Goal: Task Accomplishment & Management: Use online tool/utility

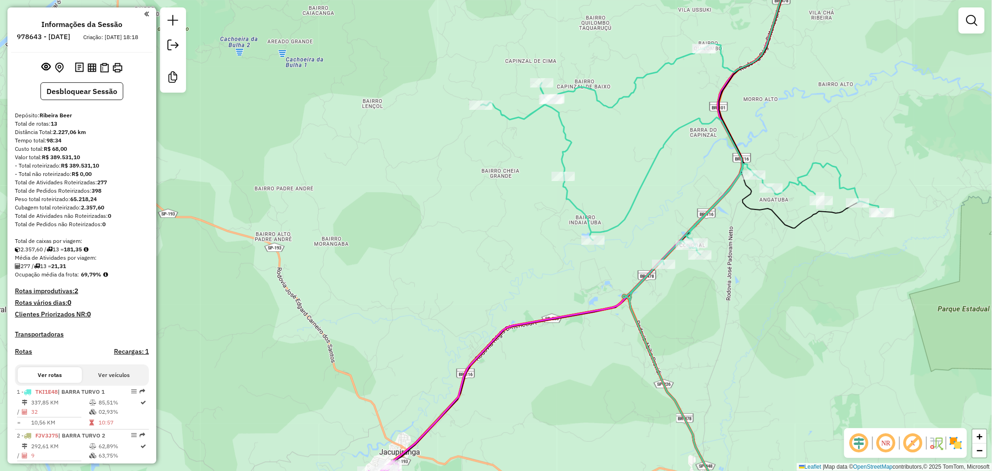
click at [510, 252] on div "Janela de atendimento Grade de atendimento Capacidade Transportadoras Veículos …" at bounding box center [496, 235] width 992 height 471
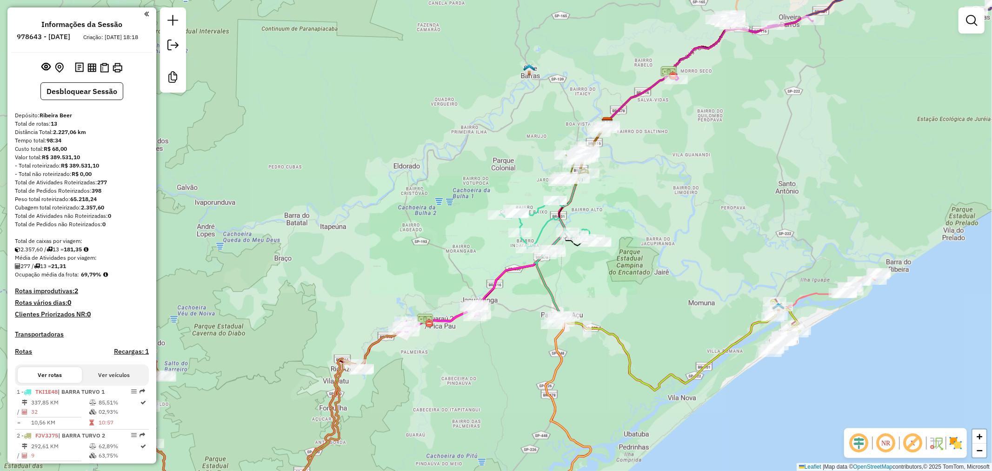
drag, startPoint x: 720, startPoint y: 278, endPoint x: 685, endPoint y: 257, distance: 40.7
click at [687, 258] on div "Rota 10 - Placa GFT5C55 6367 - BAR LANCH RECANTO PA Janela de atendimento Grade…" at bounding box center [496, 235] width 992 height 471
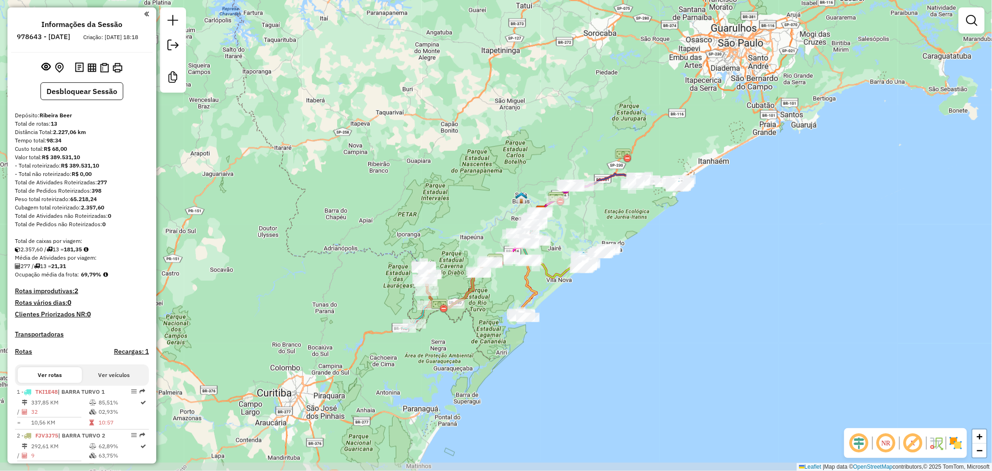
drag, startPoint x: 673, startPoint y: 210, endPoint x: 607, endPoint y: 201, distance: 66.1
click at [607, 201] on div "Janela de atendimento Grade de atendimento Capacidade Transportadoras Veículos …" at bounding box center [496, 235] width 992 height 471
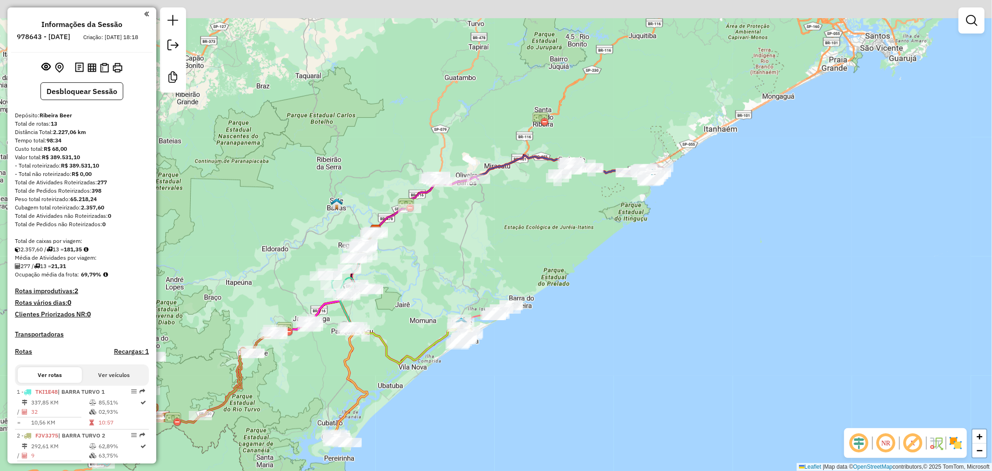
drag, startPoint x: 604, startPoint y: 204, endPoint x: 570, endPoint y: 236, distance: 46.7
click at [570, 236] on div "Janela de atendimento Grade de atendimento Capacidade Transportadoras Veículos …" at bounding box center [496, 235] width 992 height 471
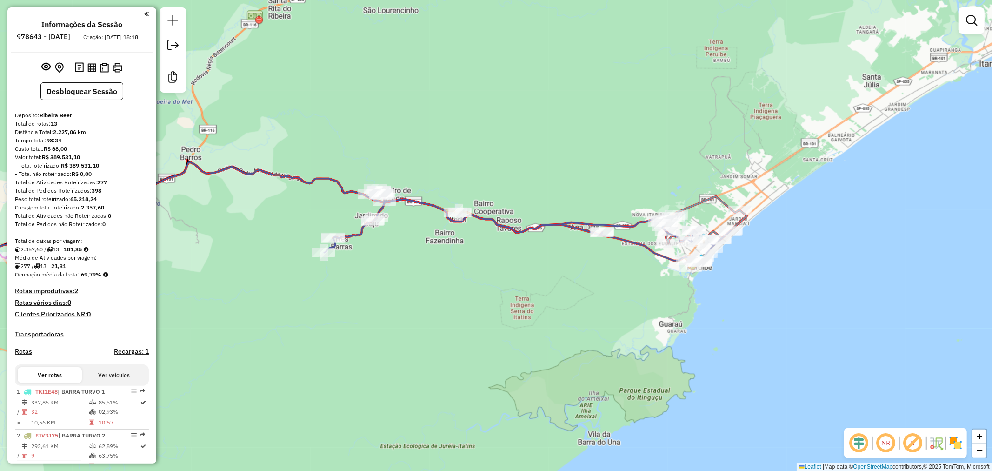
drag, startPoint x: 519, startPoint y: 246, endPoint x: 445, endPoint y: 266, distance: 76.4
click at [445, 266] on div "Janela de atendimento Grade de atendimento Capacidade Transportadoras Veículos …" at bounding box center [496, 235] width 992 height 471
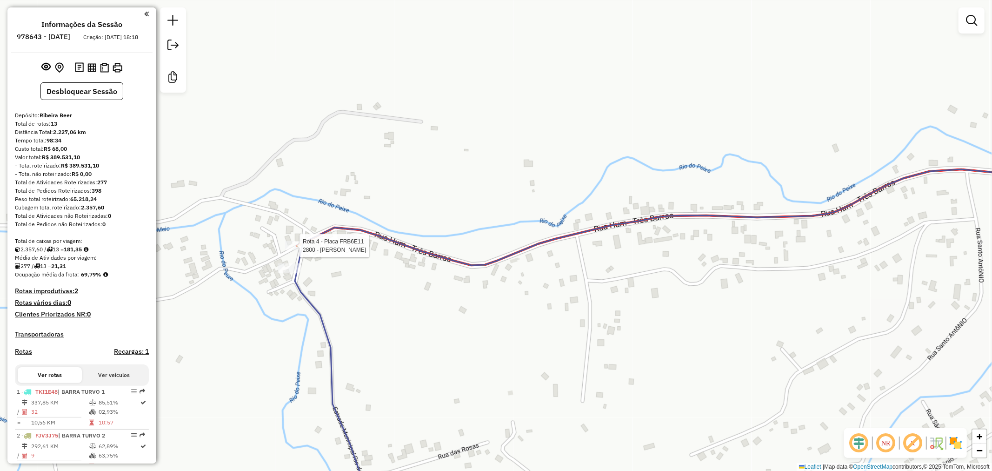
select select "**********"
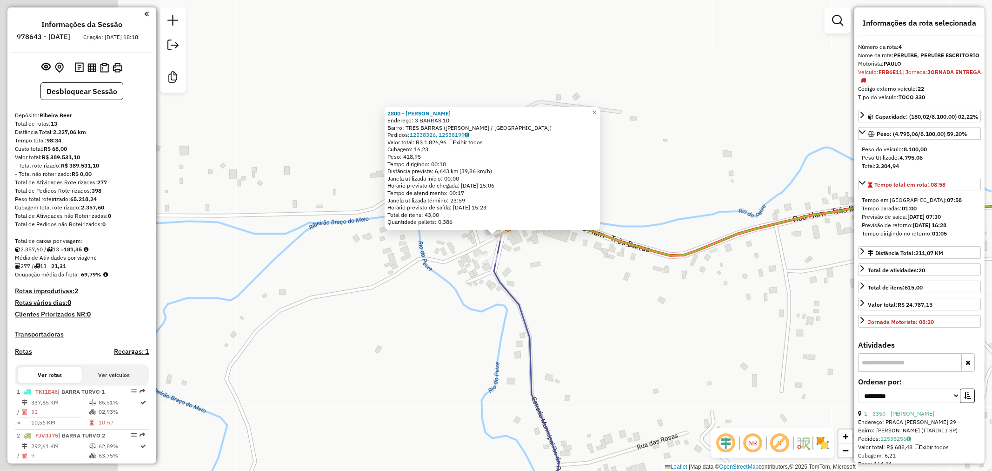
scroll to position [517, 0]
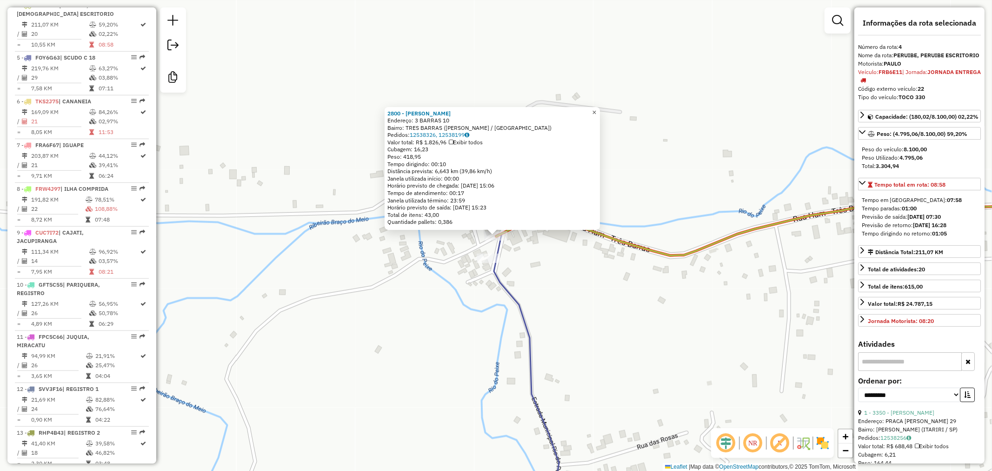
click at [596, 108] on span "×" at bounding box center [594, 112] width 4 height 8
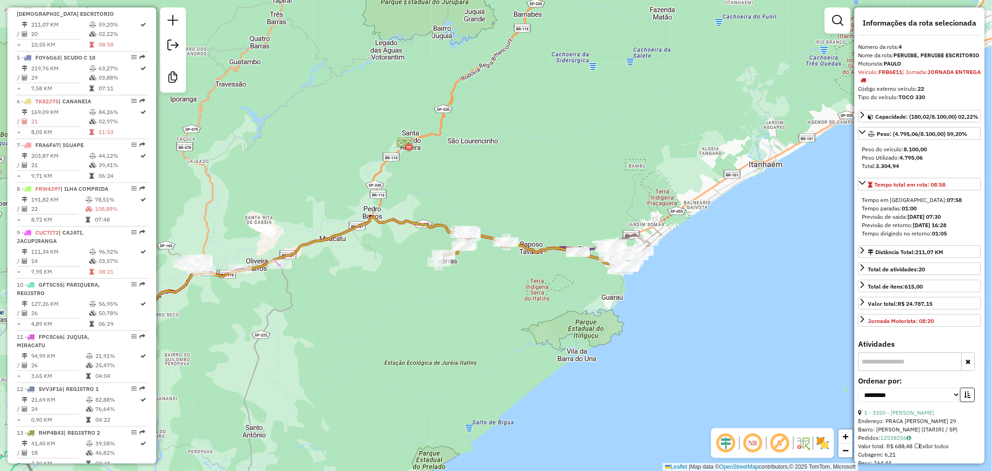
drag, startPoint x: 594, startPoint y: 300, endPoint x: 551, endPoint y: 287, distance: 45.2
click at [551, 287] on div "Janela de atendimento Grade de atendimento Capacidade Transportadoras Veículos …" at bounding box center [496, 235] width 992 height 471
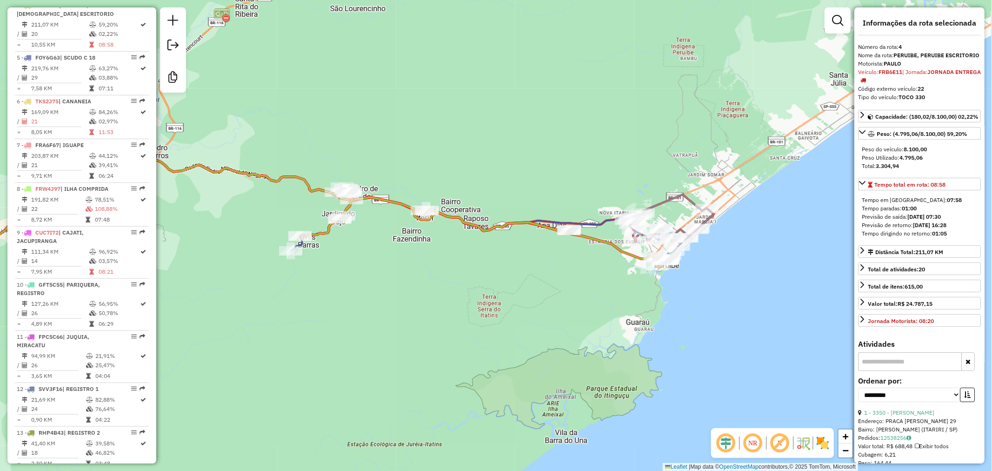
drag, startPoint x: 620, startPoint y: 296, endPoint x: 543, endPoint y: 290, distance: 77.5
click at [543, 290] on div "Janela de atendimento Grade de atendimento Capacidade Transportadoras Veículos …" at bounding box center [496, 235] width 992 height 471
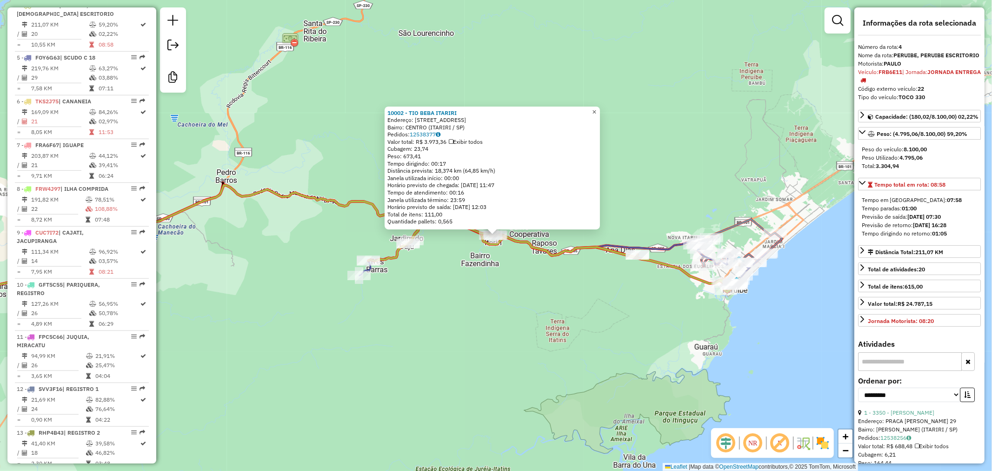
click at [596, 107] on span "×" at bounding box center [594, 111] width 4 height 8
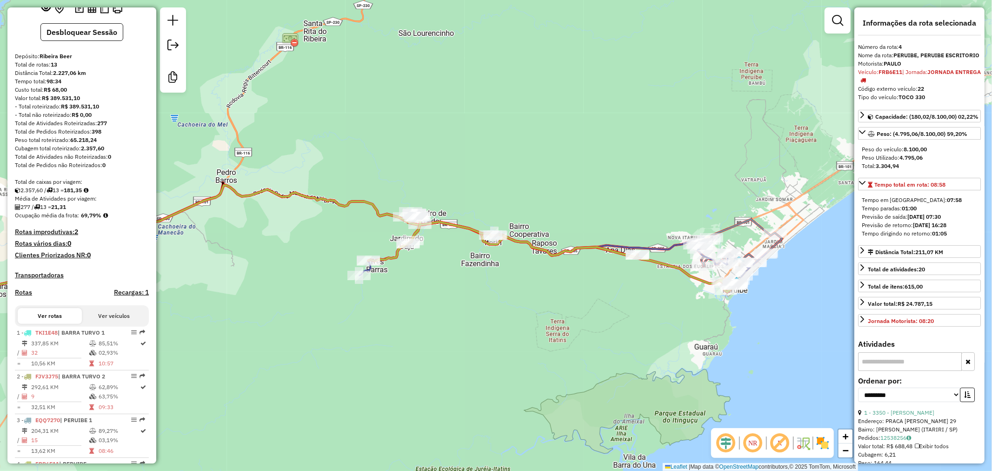
scroll to position [0, 0]
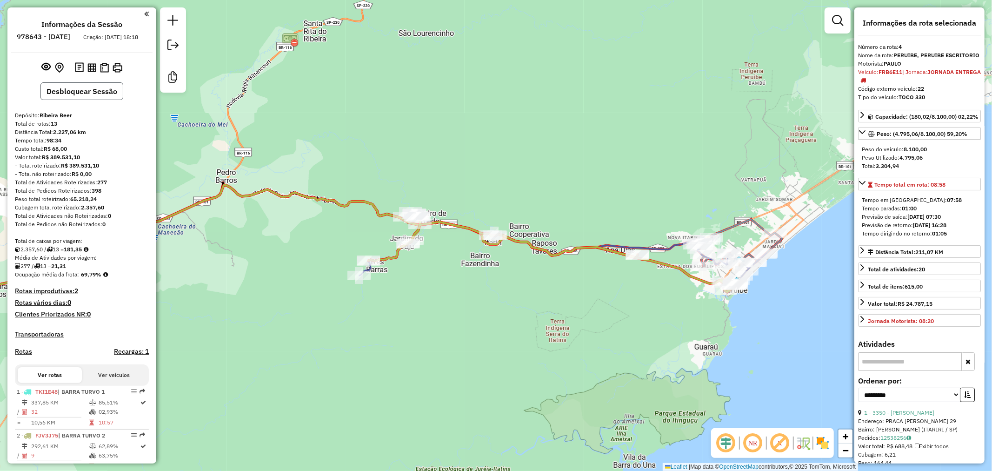
click at [108, 100] on button "Desbloquear Sessão" at bounding box center [81, 91] width 83 height 18
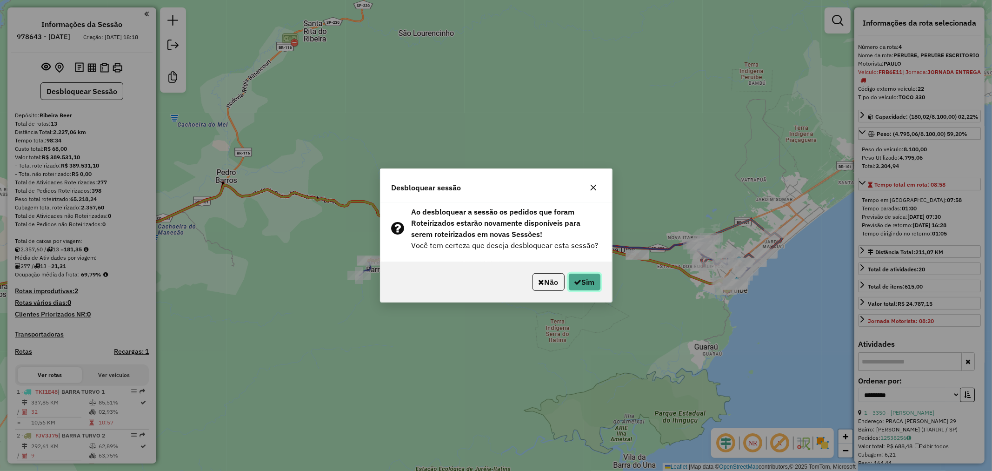
click at [590, 279] on button "Sim" at bounding box center [584, 282] width 33 height 18
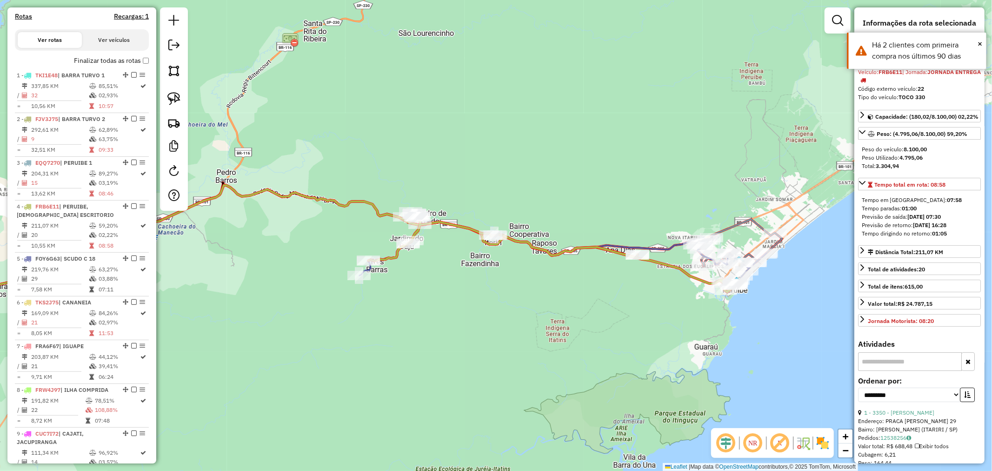
scroll to position [517, 0]
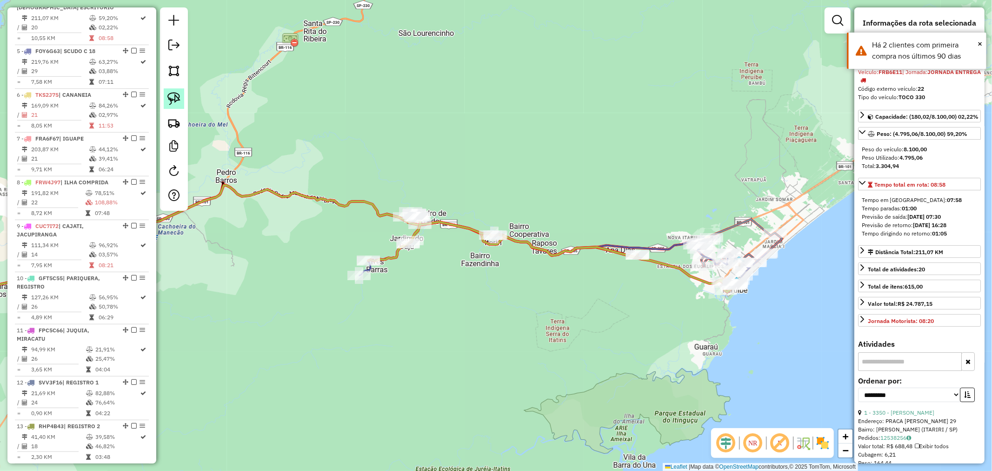
click at [167, 95] on img at bounding box center [173, 98] width 13 height 13
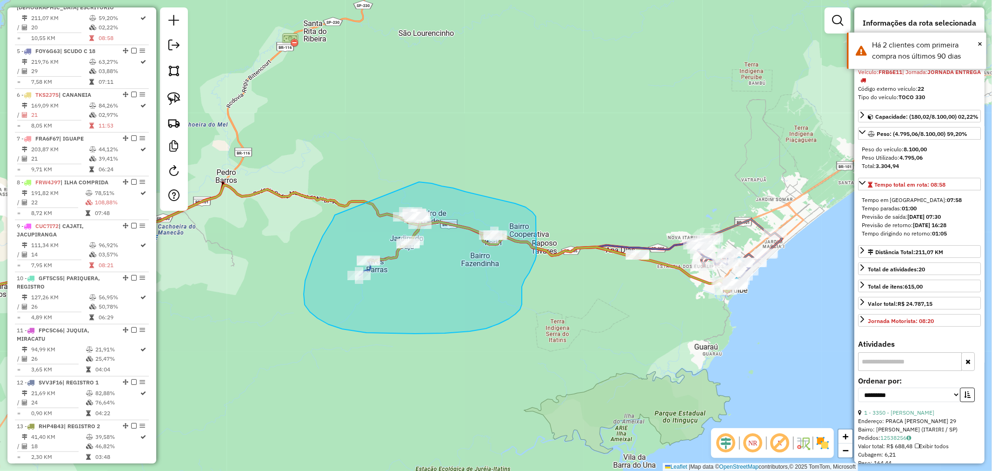
drag, startPoint x: 313, startPoint y: 257, endPoint x: 418, endPoint y: 181, distance: 129.2
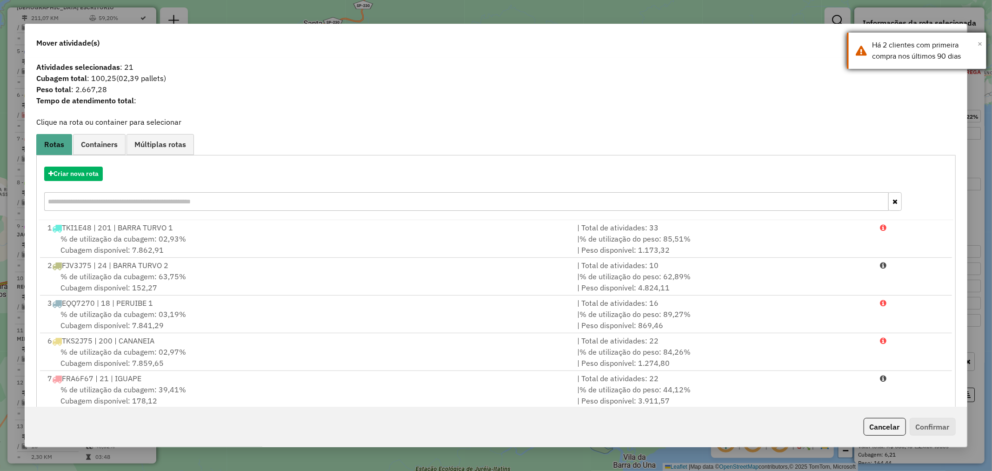
click at [982, 42] on span "×" at bounding box center [980, 44] width 5 height 10
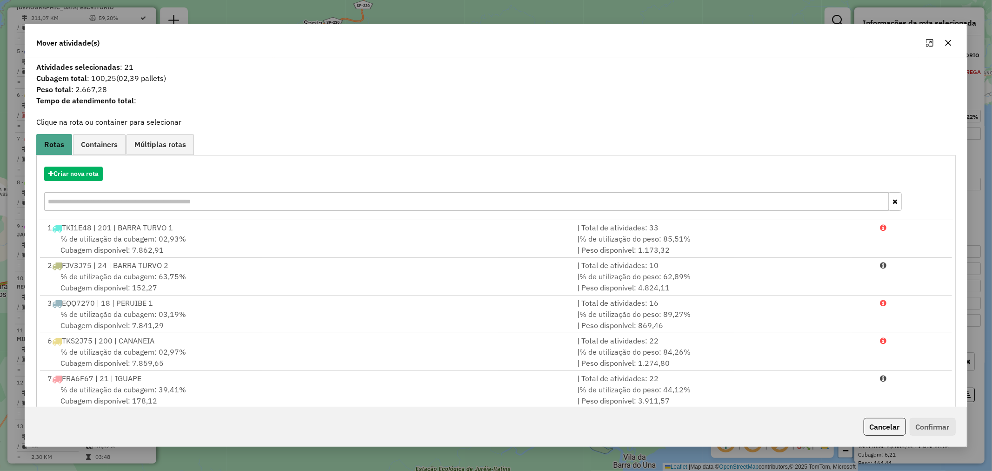
click at [949, 42] on icon "button" at bounding box center [948, 42] width 7 height 7
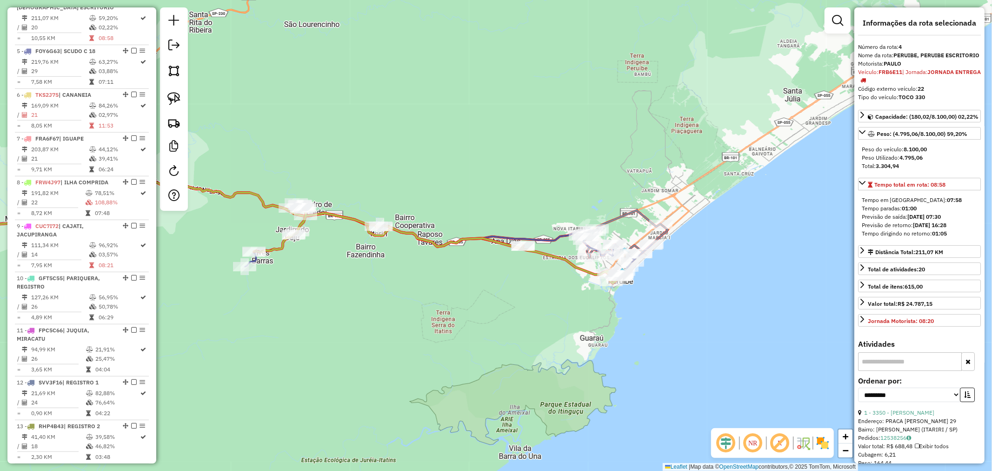
drag, startPoint x: 635, startPoint y: 308, endPoint x: 519, endPoint y: 300, distance: 116.6
click at [519, 300] on div "Janela de atendimento Grade de atendimento Capacidade Transportadoras Veículos …" at bounding box center [496, 235] width 992 height 471
click at [166, 100] on link at bounding box center [174, 98] width 20 height 20
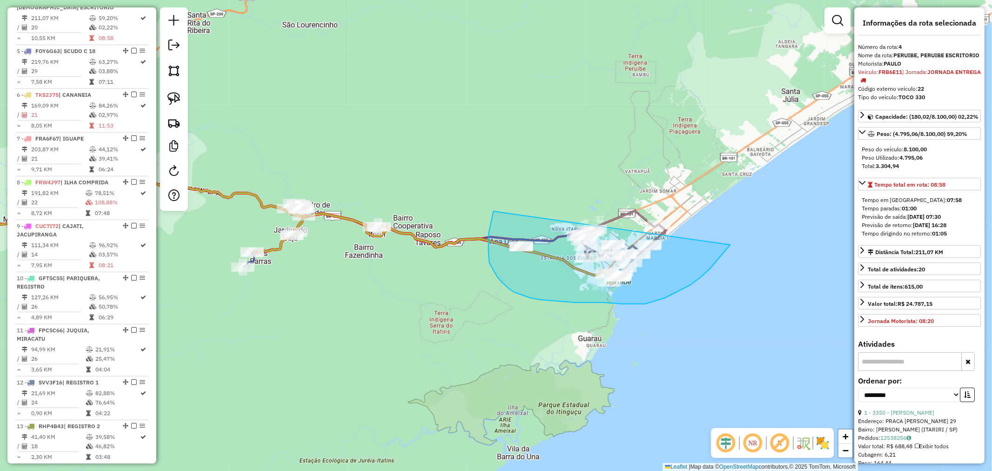
drag, startPoint x: 493, startPoint y: 211, endPoint x: 679, endPoint y: 173, distance: 190.0
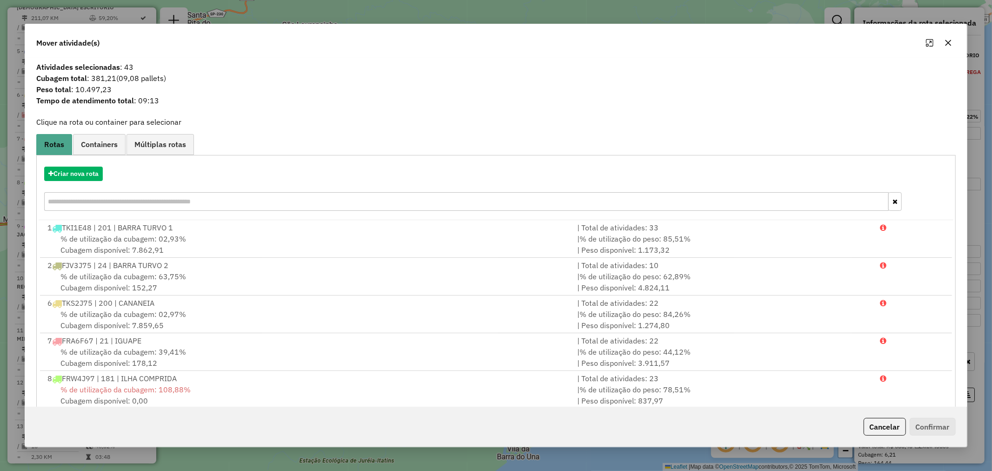
click at [952, 39] on button "button" at bounding box center [948, 42] width 15 height 15
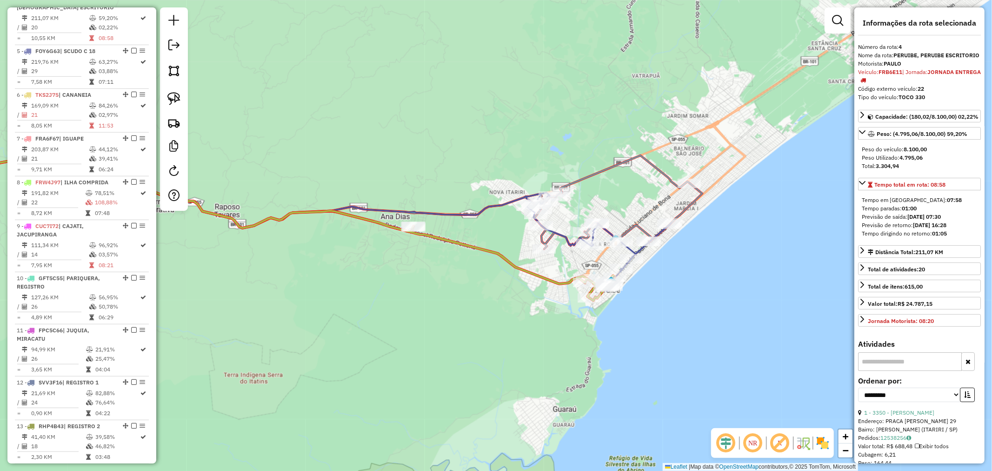
drag, startPoint x: 167, startPoint y: 95, endPoint x: 319, endPoint y: 153, distance: 161.6
click at [167, 95] on img at bounding box center [173, 98] width 13 height 13
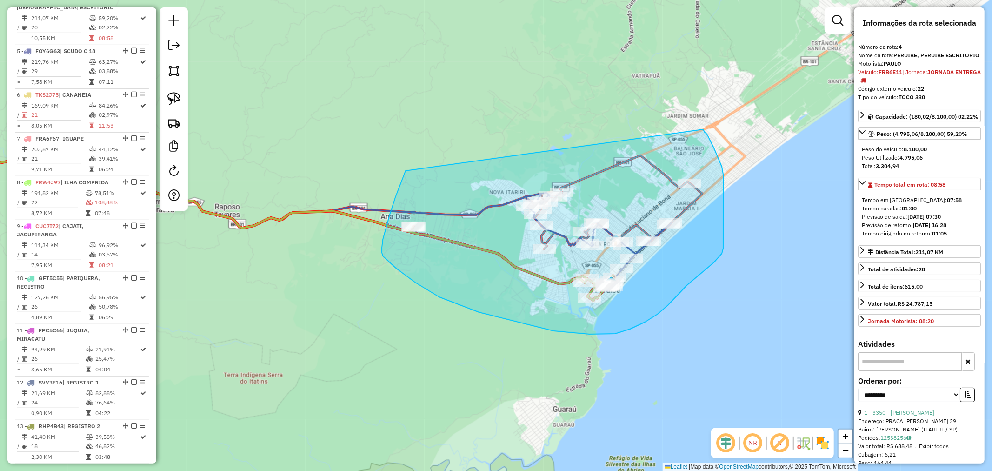
drag, startPoint x: 383, startPoint y: 240, endPoint x: 703, endPoint y: 129, distance: 338.9
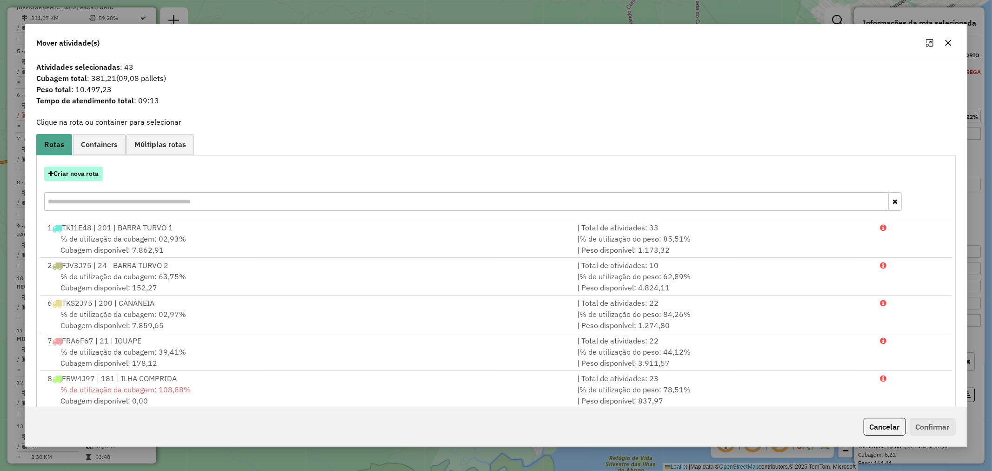
click at [84, 171] on button "Criar nova rota" at bounding box center [73, 173] width 59 height 14
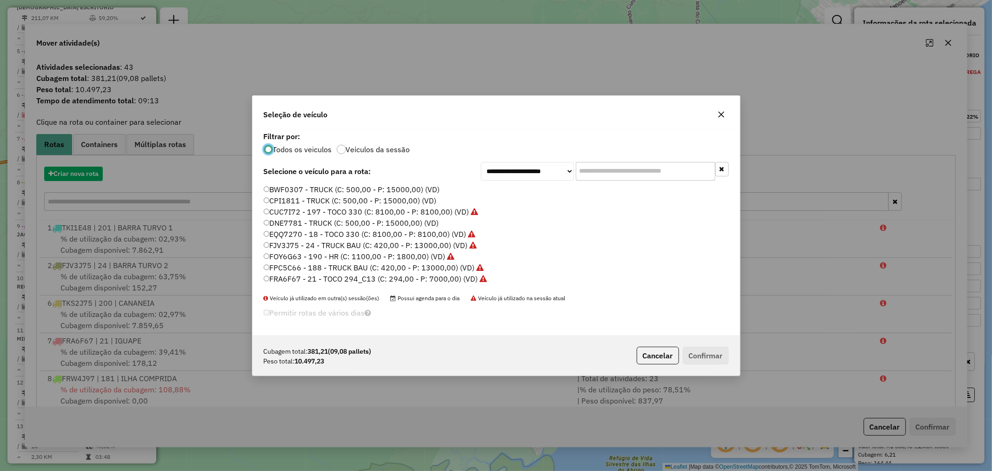
scroll to position [5, 2]
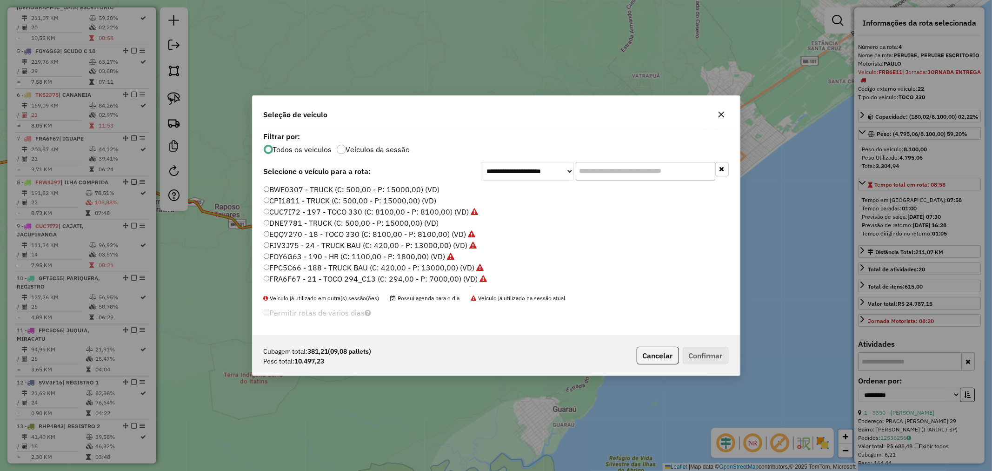
click at [723, 115] on icon "button" at bounding box center [721, 114] width 7 height 7
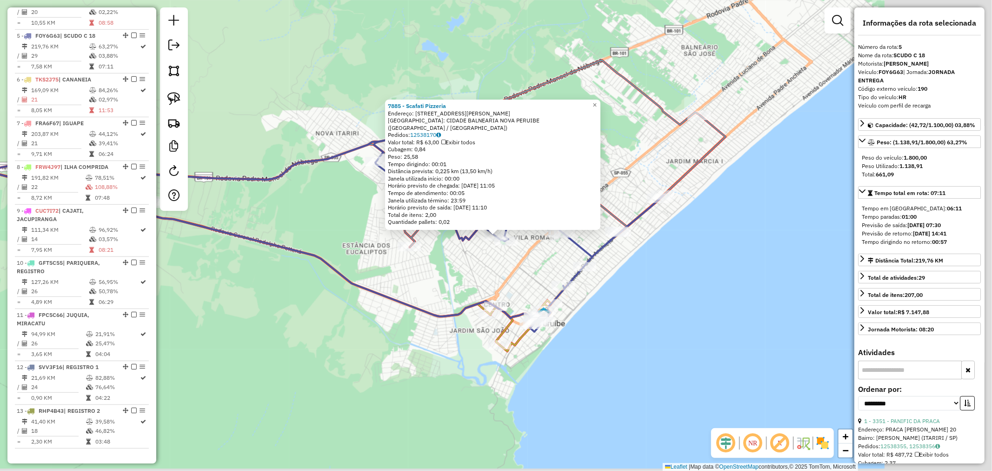
scroll to position [561, 0]
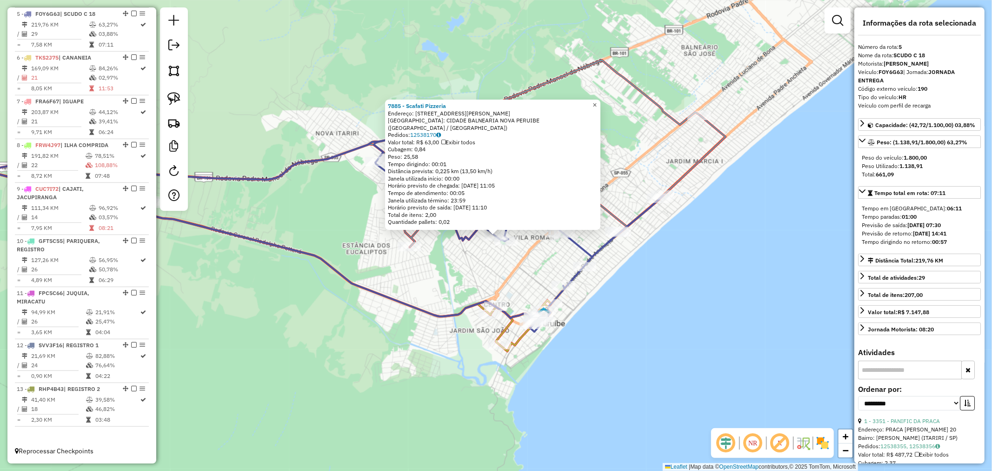
click at [597, 109] on span "×" at bounding box center [595, 105] width 4 height 8
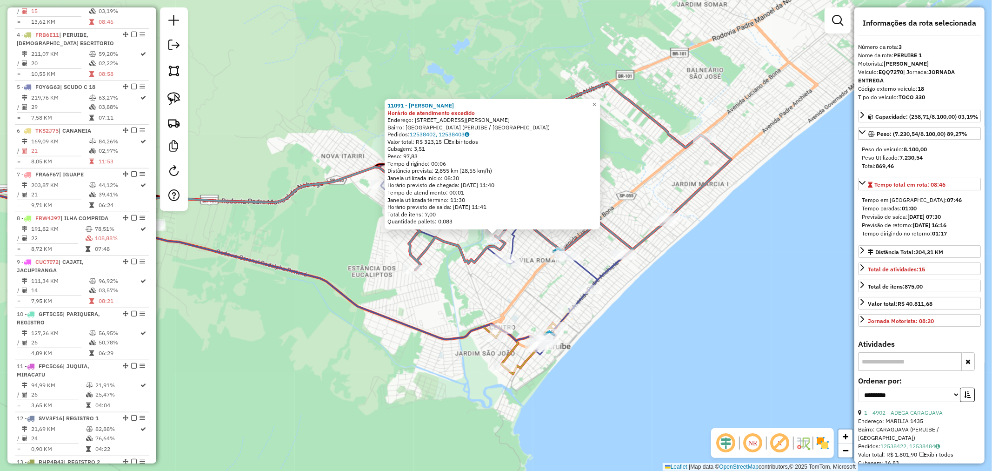
scroll to position [467, 0]
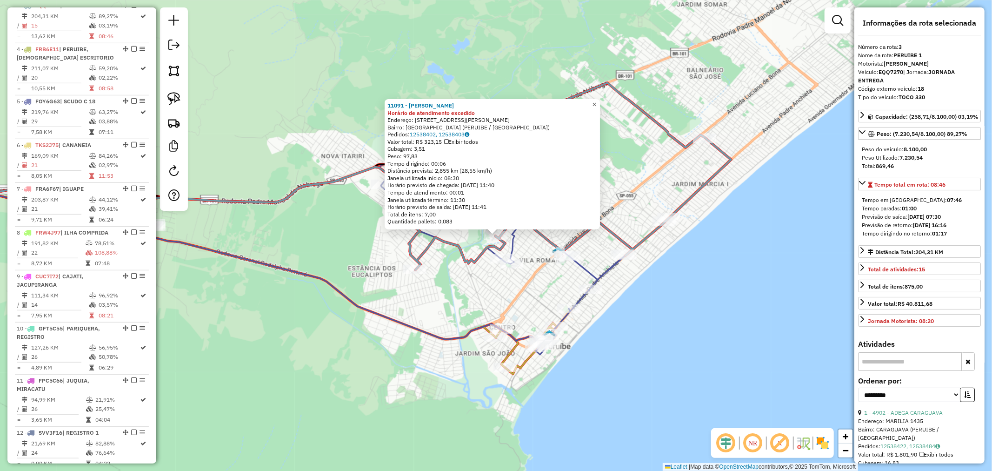
click at [596, 101] on span "×" at bounding box center [594, 104] width 4 height 8
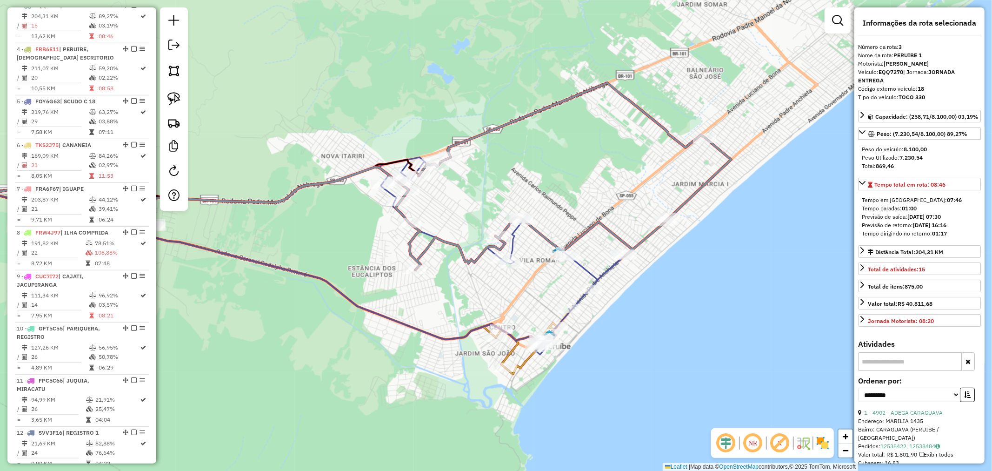
click at [478, 257] on icon at bounding box center [563, 176] width 336 height 187
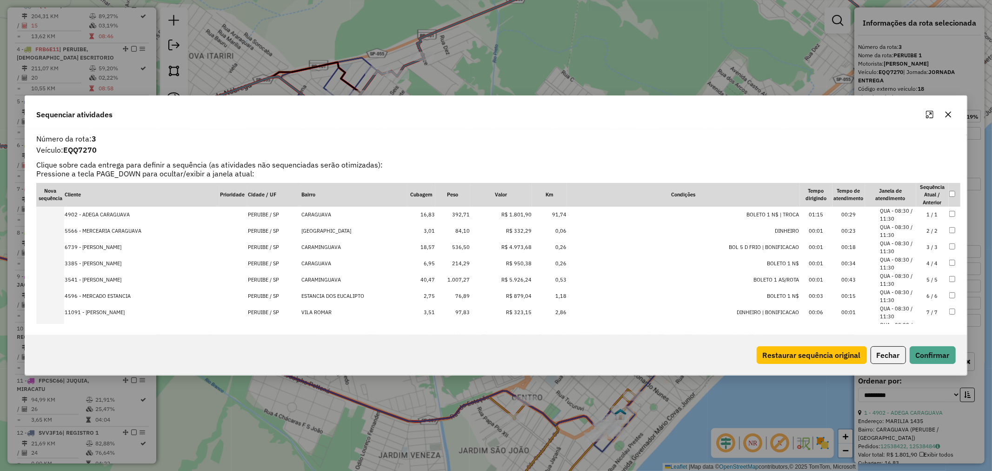
click at [928, 117] on icon "Maximize" at bounding box center [929, 114] width 7 height 7
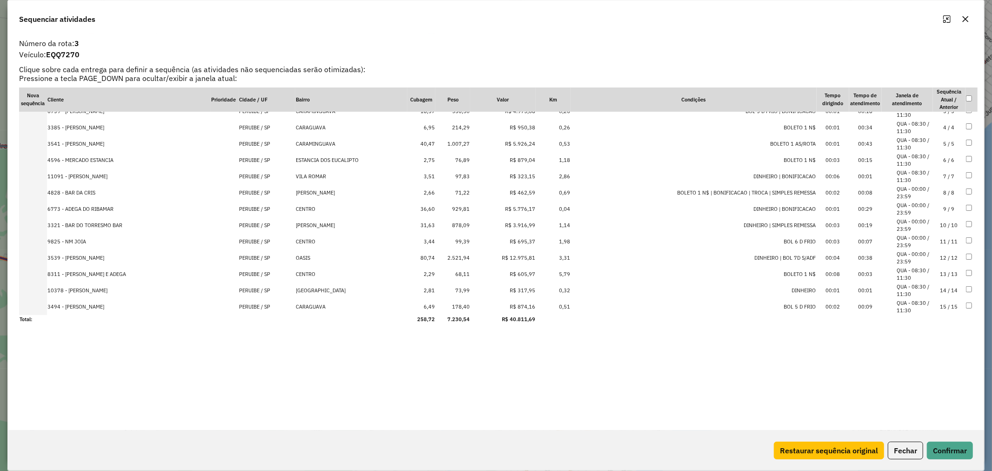
scroll to position [0, 0]
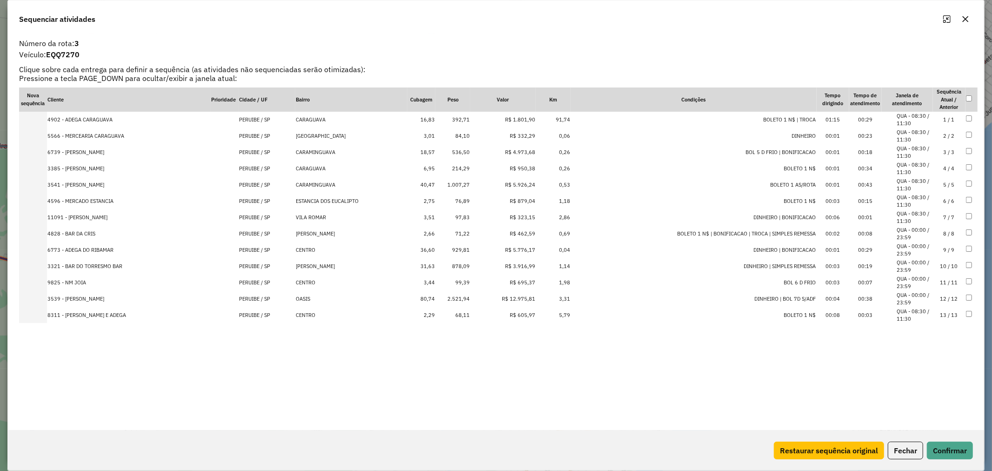
click at [966, 18] on icon "button" at bounding box center [966, 19] width 6 height 6
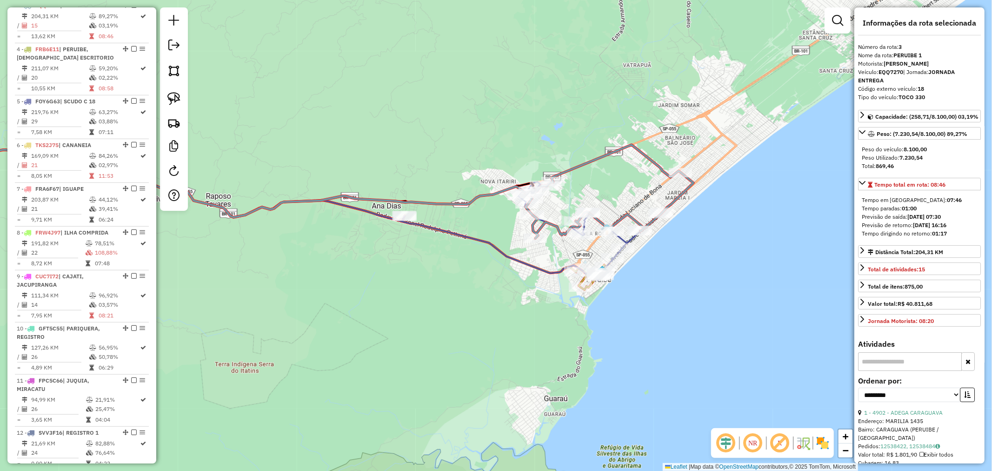
drag, startPoint x: 676, startPoint y: 300, endPoint x: 668, endPoint y: 285, distance: 17.3
click at [668, 285] on div "Janela de atendimento Grade de atendimento Capacidade Transportadoras Veículos …" at bounding box center [496, 235] width 992 height 471
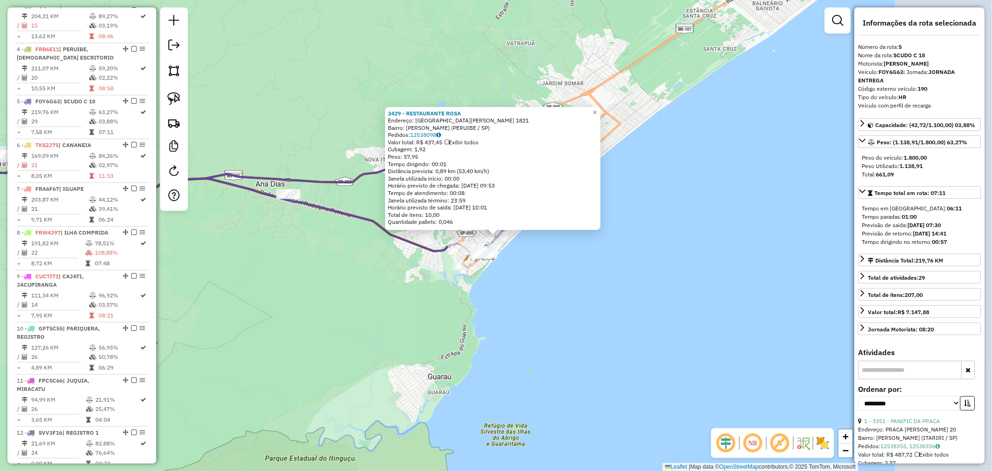
scroll to position [561, 0]
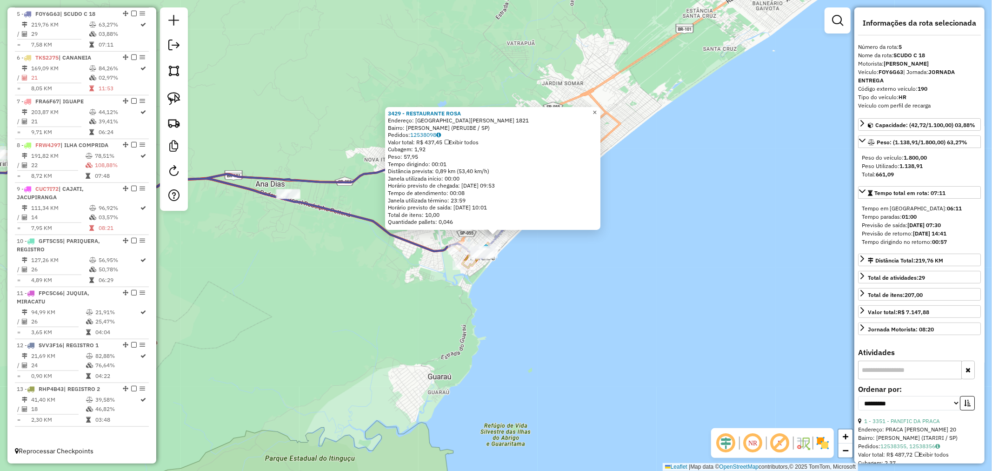
click at [597, 108] on span "×" at bounding box center [595, 112] width 4 height 8
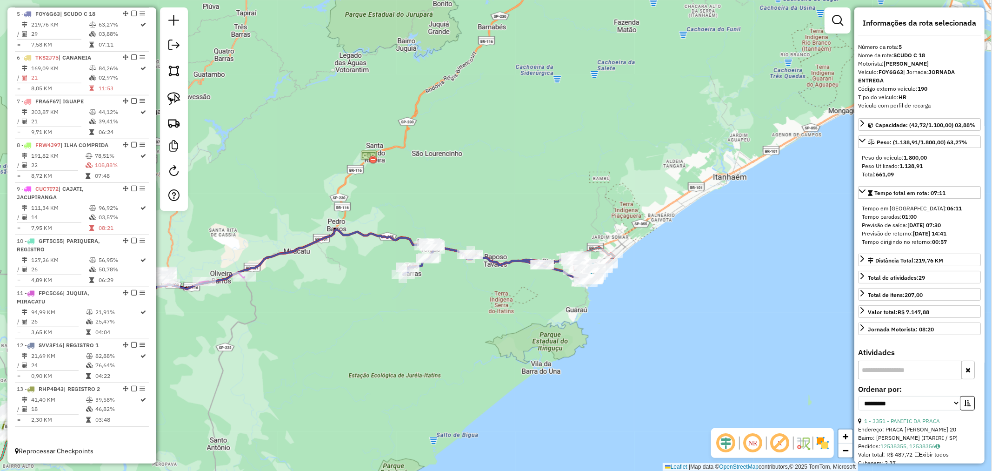
click at [598, 307] on div "Janela de atendimento Grade de atendimento Capacidade Transportadoras Veículos …" at bounding box center [496, 235] width 992 height 471
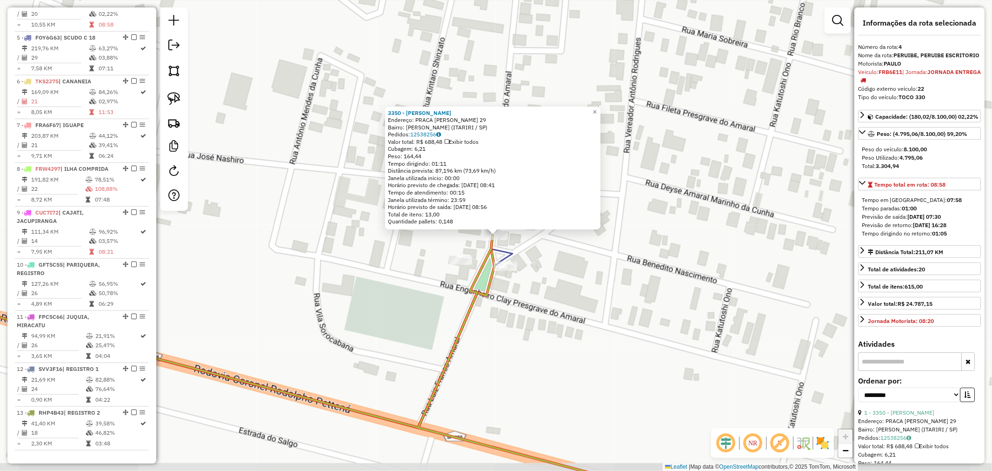
scroll to position [510, 0]
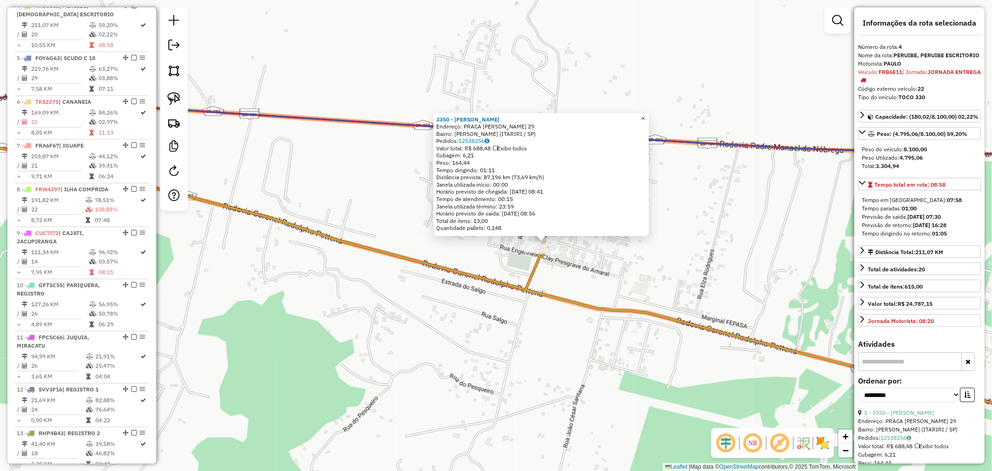
click at [649, 113] on link "×" at bounding box center [643, 118] width 11 height 11
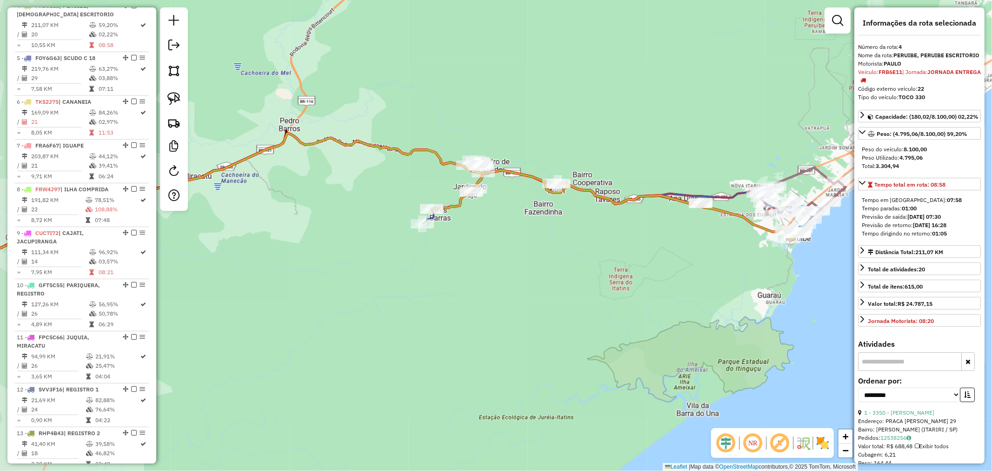
drag, startPoint x: 479, startPoint y: 257, endPoint x: 561, endPoint y: 258, distance: 82.3
click at [561, 258] on div "Janela de atendimento Grade de atendimento Capacidade Transportadoras Veículos …" at bounding box center [496, 235] width 992 height 471
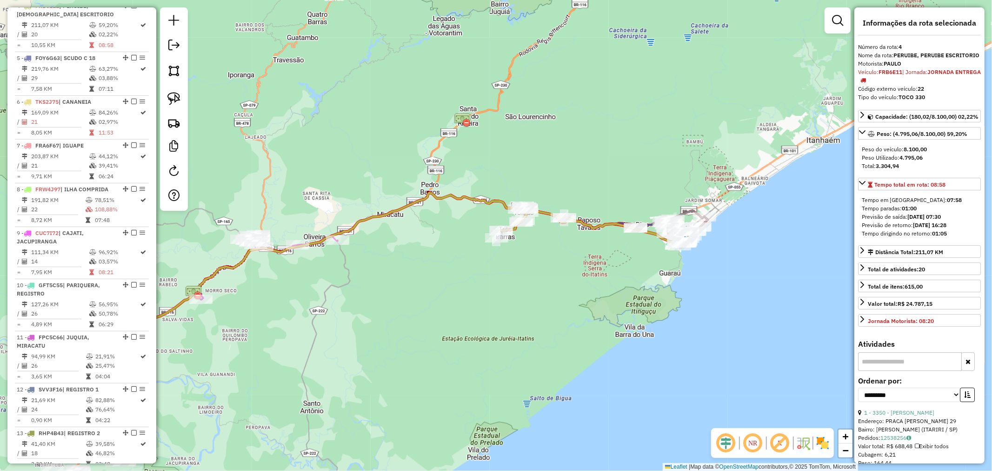
drag, startPoint x: 562, startPoint y: 324, endPoint x: 546, endPoint y: 216, distance: 109.5
click at [566, 207] on div "Janela de atendimento Grade de atendimento Capacidade Transportadoras Veículos …" at bounding box center [496, 235] width 992 height 471
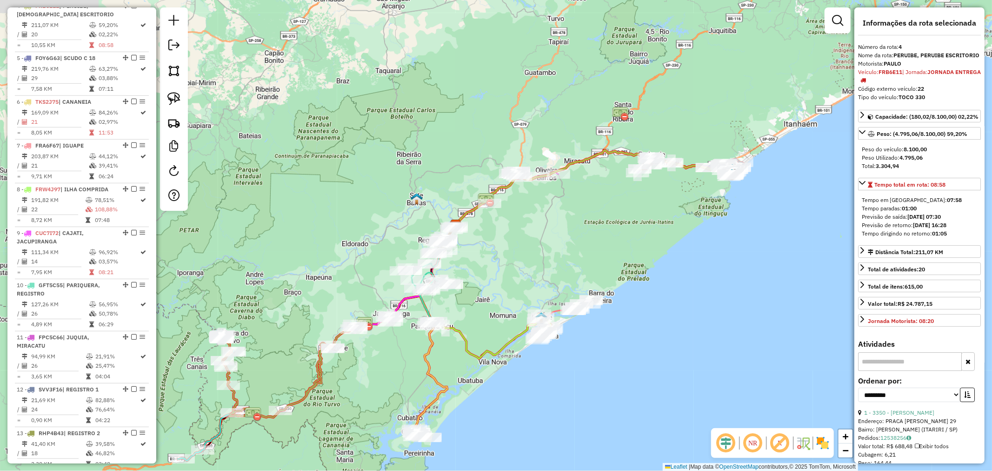
drag, startPoint x: 598, startPoint y: 204, endPoint x: 703, endPoint y: 236, distance: 110.3
click at [704, 235] on div "Janela de atendimento Grade de atendimento Capacidade Transportadoras Veículos …" at bounding box center [496, 235] width 992 height 471
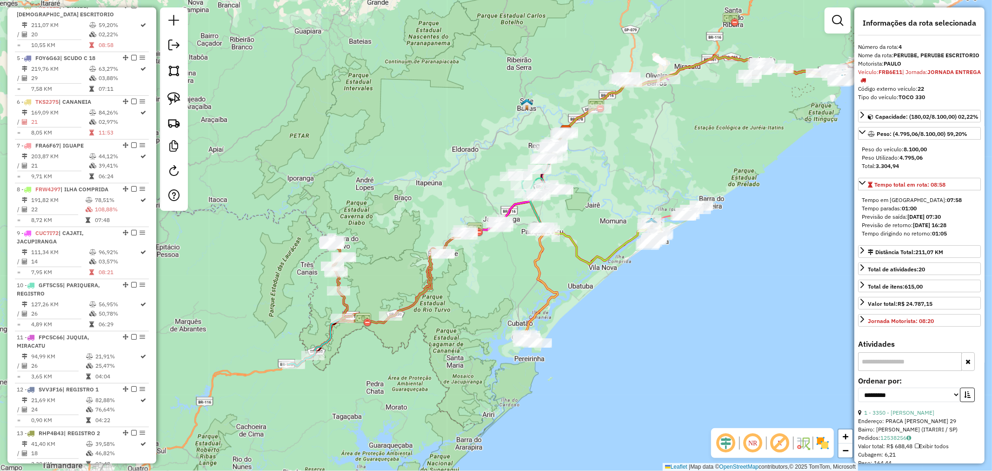
drag, startPoint x: 366, startPoint y: 402, endPoint x: 476, endPoint y: 299, distance: 150.4
click at [476, 299] on div "Janela de atendimento Grade de atendimento Capacidade Transportadoras Veículos …" at bounding box center [496, 235] width 992 height 471
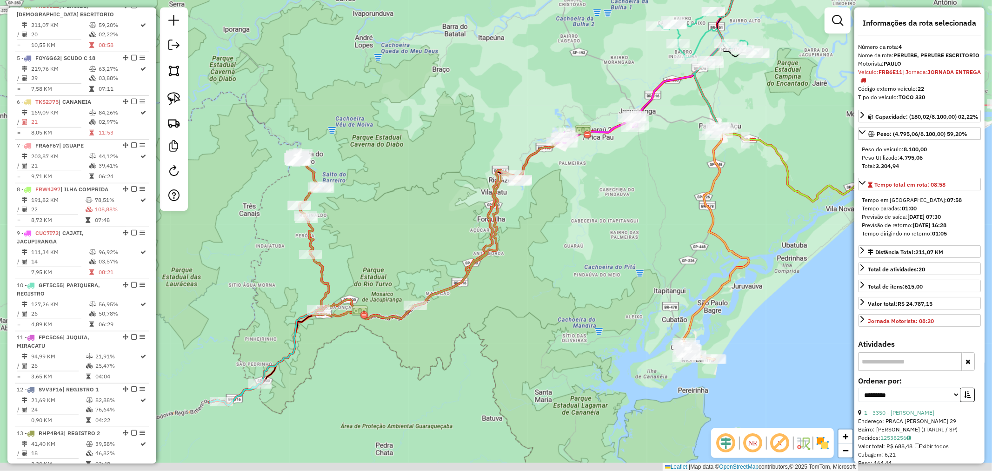
drag, startPoint x: 357, startPoint y: 249, endPoint x: 427, endPoint y: 188, distance: 93.0
click at [427, 188] on div "Janela de atendimento Grade de atendimento Capacidade Transportadoras Veículos …" at bounding box center [496, 235] width 992 height 471
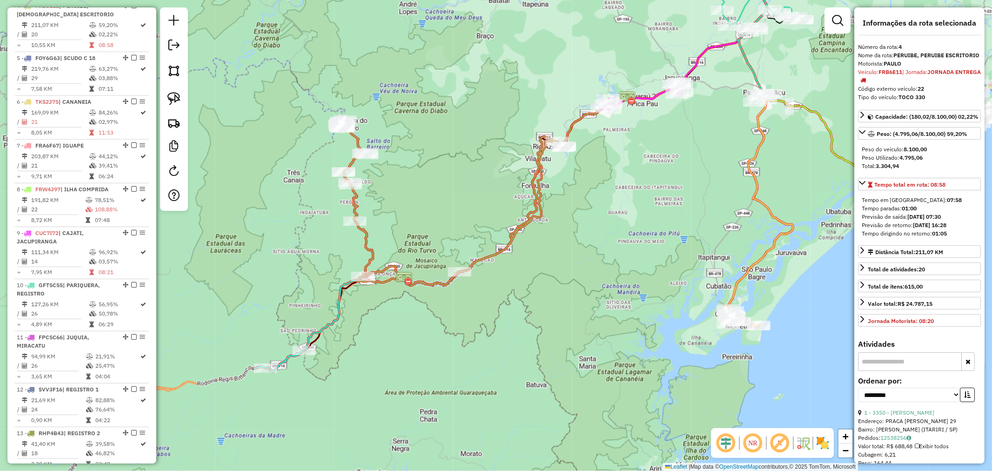
drag, startPoint x: 175, startPoint y: 93, endPoint x: 187, endPoint y: 113, distance: 23.4
click at [175, 93] on img at bounding box center [173, 98] width 13 height 13
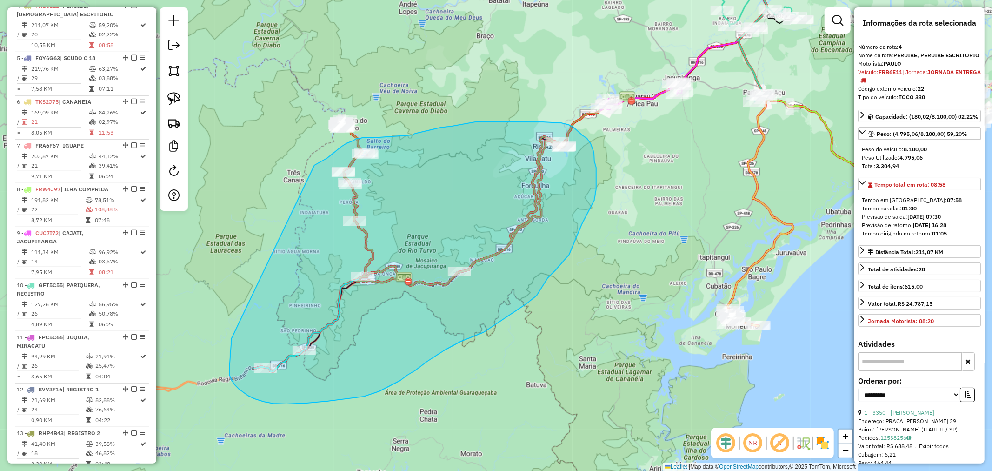
drag, startPoint x: 232, startPoint y: 380, endPoint x: 314, endPoint y: 165, distance: 230.3
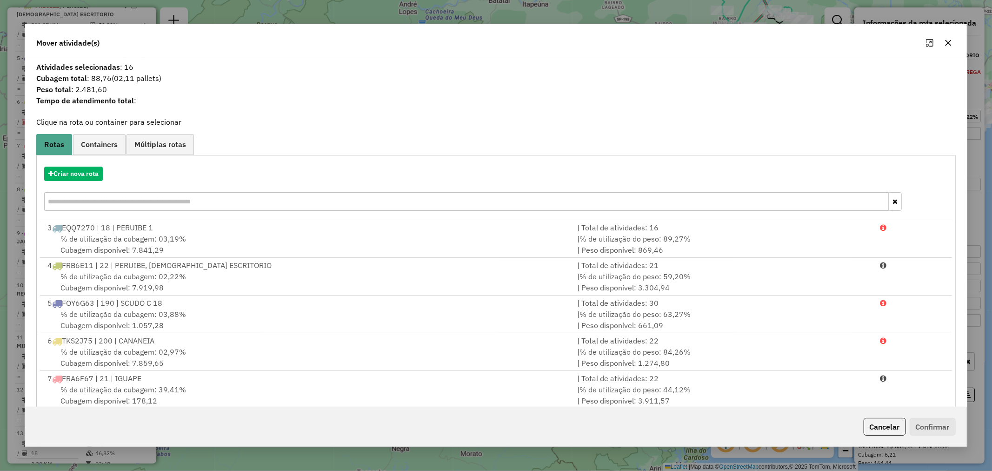
click at [950, 40] on icon "button" at bounding box center [948, 42] width 7 height 7
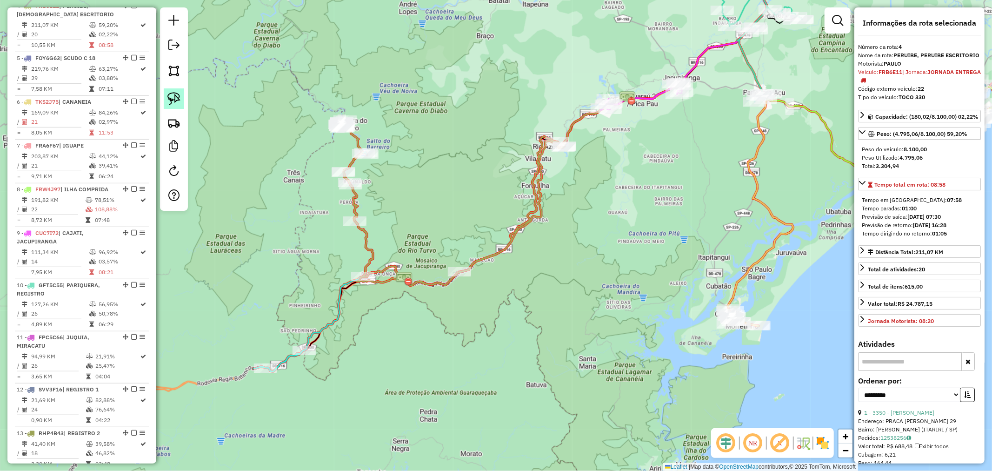
click at [180, 100] on img at bounding box center [173, 98] width 13 height 13
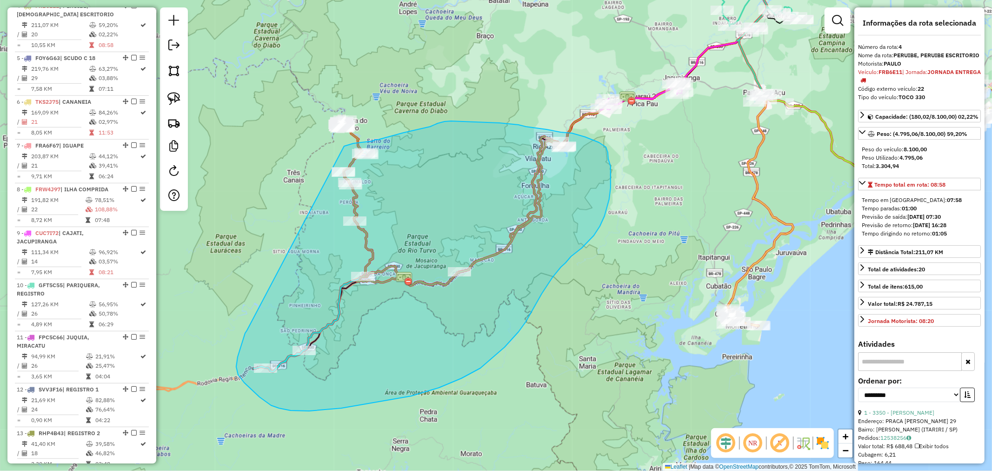
drag, startPoint x: 240, startPoint y: 347, endPoint x: 320, endPoint y: 169, distance: 194.6
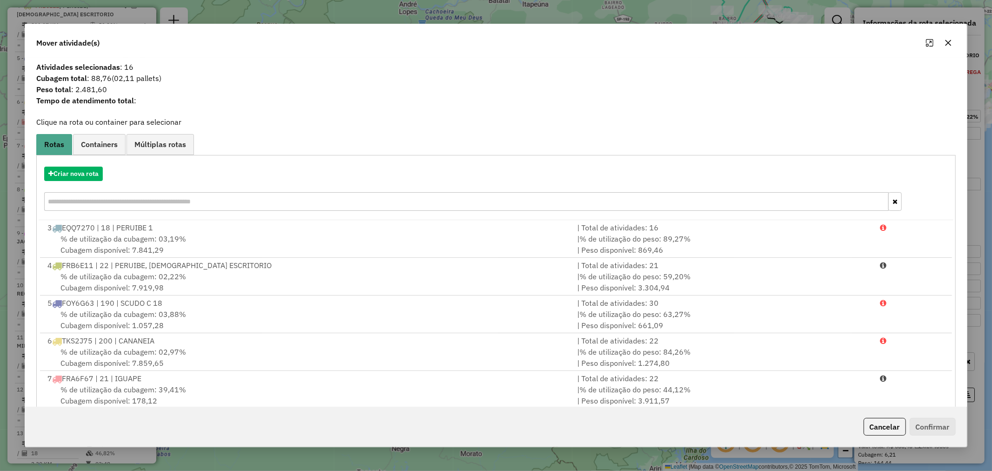
click at [953, 42] on button "button" at bounding box center [948, 42] width 15 height 15
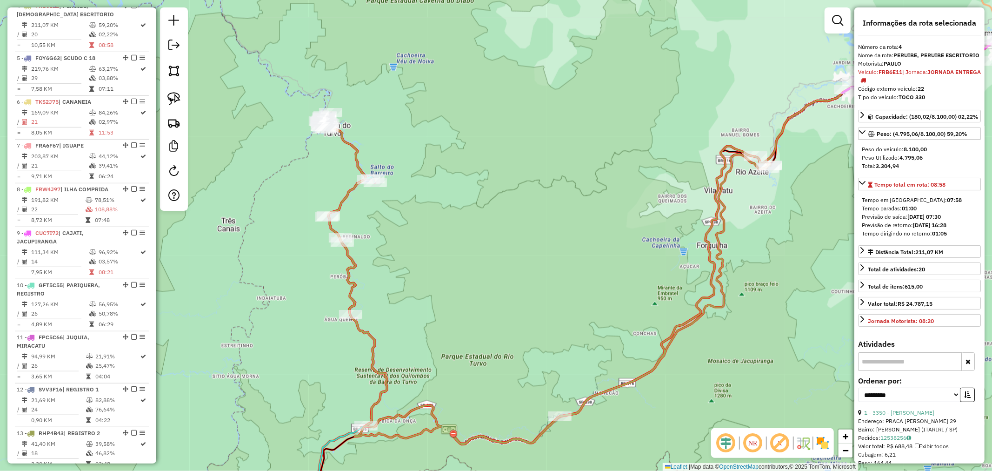
drag, startPoint x: 373, startPoint y: 133, endPoint x: 428, endPoint y: 206, distance: 90.9
click at [428, 206] on div "Janela de atendimento Grade de atendimento Capacidade Transportadoras Veículos …" at bounding box center [496, 235] width 992 height 471
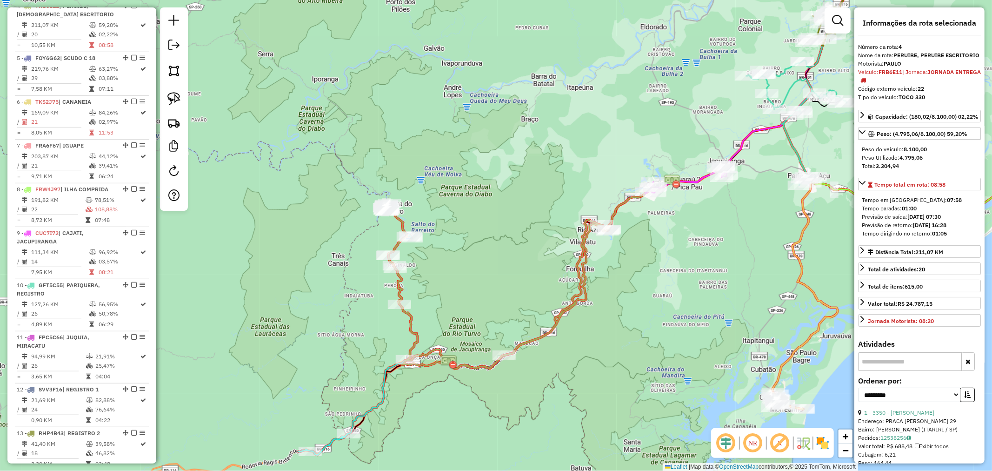
drag, startPoint x: 460, startPoint y: 270, endPoint x: 458, endPoint y: 280, distance: 11.1
click at [458, 280] on div "Janela de atendimento Grade de atendimento Capacidade Transportadoras Veículos …" at bounding box center [496, 235] width 992 height 471
click at [180, 101] on img at bounding box center [173, 98] width 13 height 13
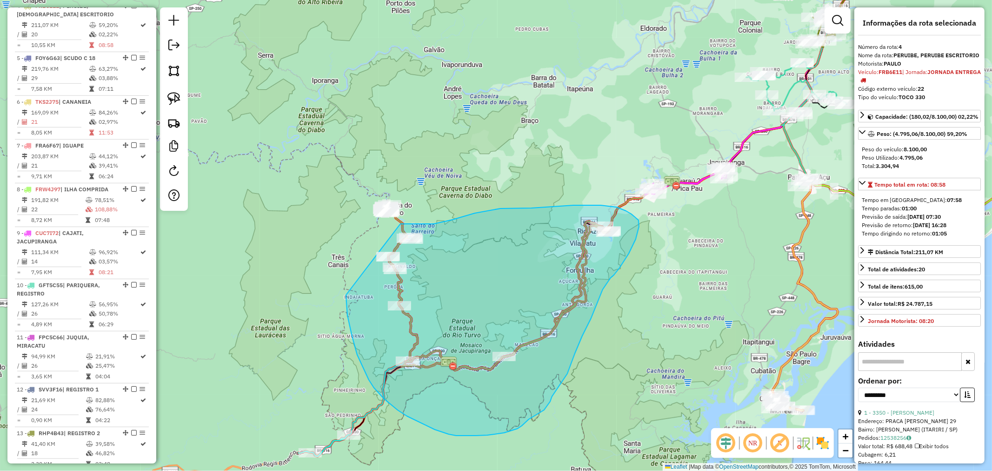
drag, startPoint x: 357, startPoint y: 354, endPoint x: 371, endPoint y: 239, distance: 116.6
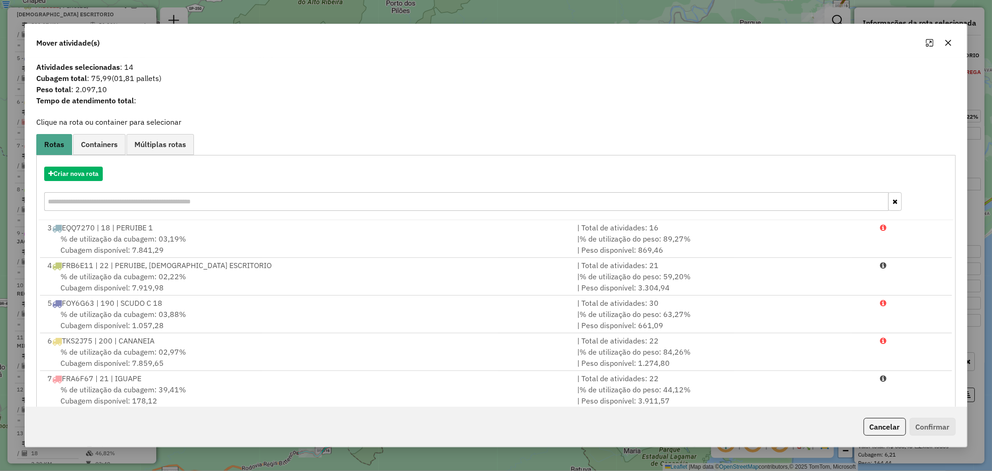
click at [951, 37] on button "button" at bounding box center [948, 42] width 15 height 15
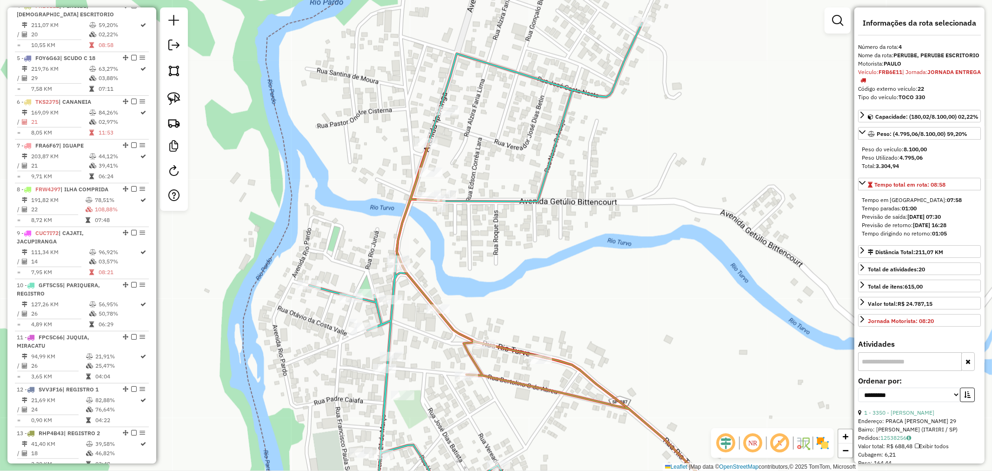
click at [420, 136] on div "Rota 2 - Placa FJV3J75 6952 - SUPERMERCADO FATIMA Janela de atendimento Grade d…" at bounding box center [496, 235] width 992 height 471
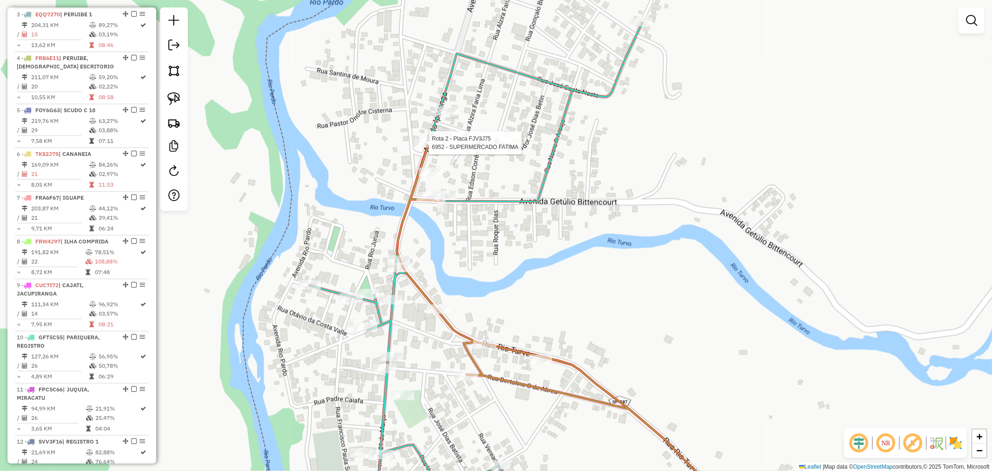
select select "**********"
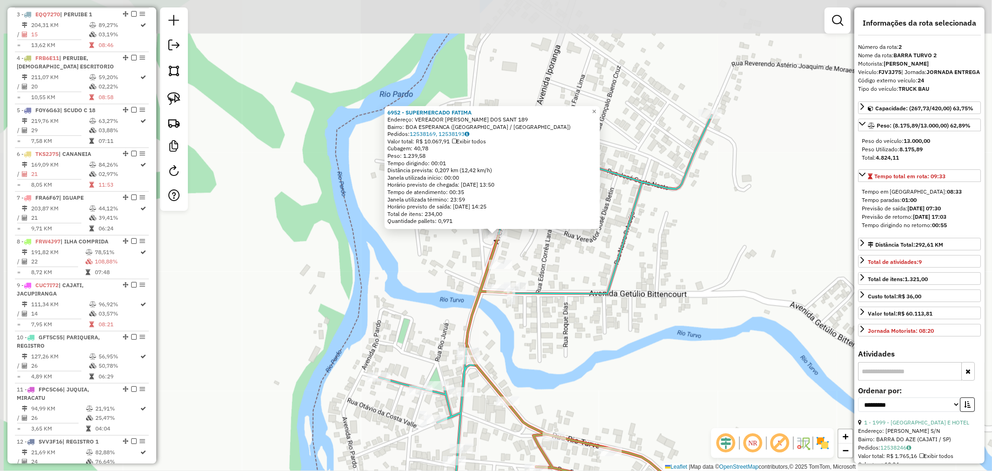
scroll to position [423, 0]
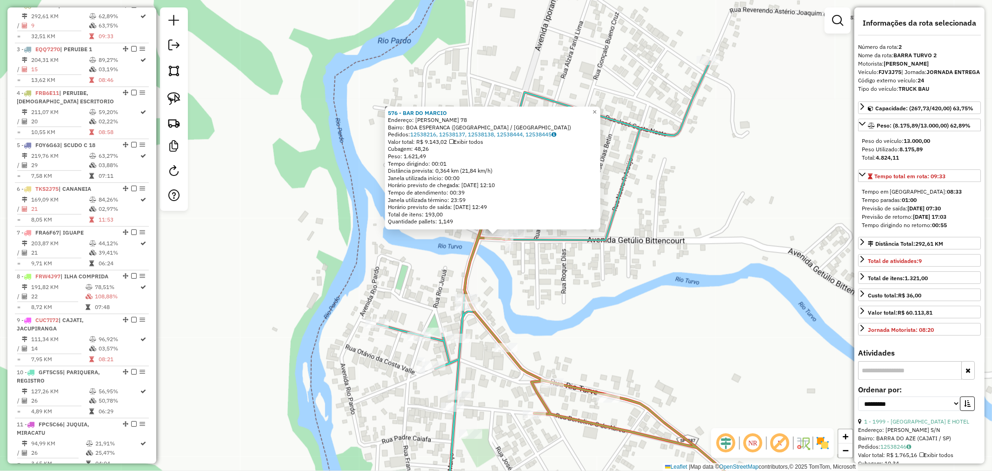
click at [504, 341] on icon at bounding box center [619, 349] width 309 height 335
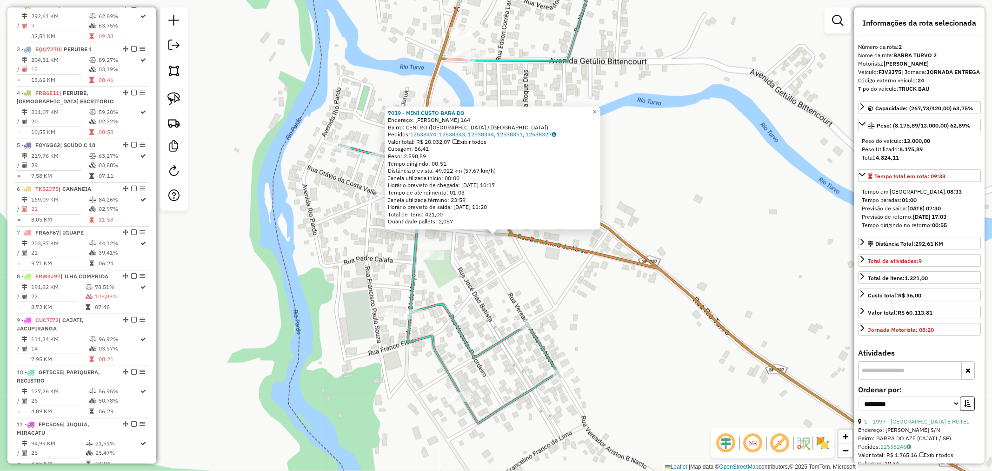
click at [597, 108] on span "×" at bounding box center [595, 112] width 4 height 8
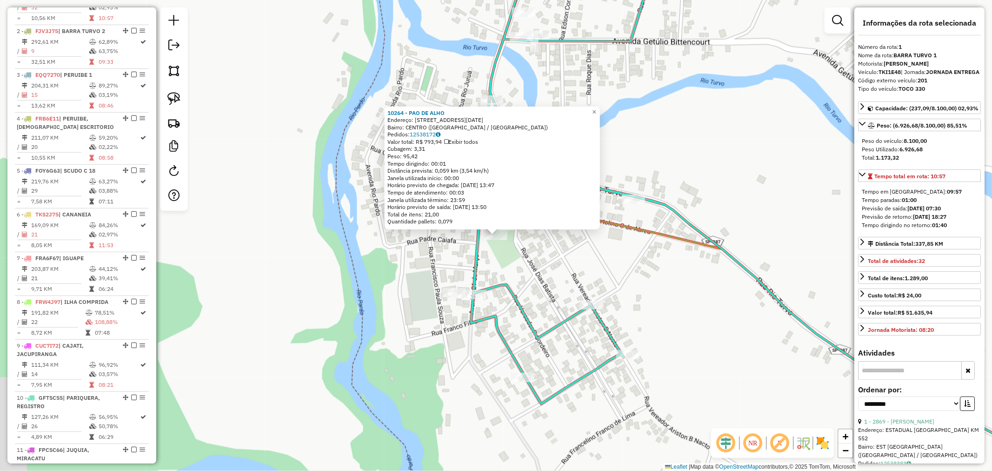
scroll to position [379, 0]
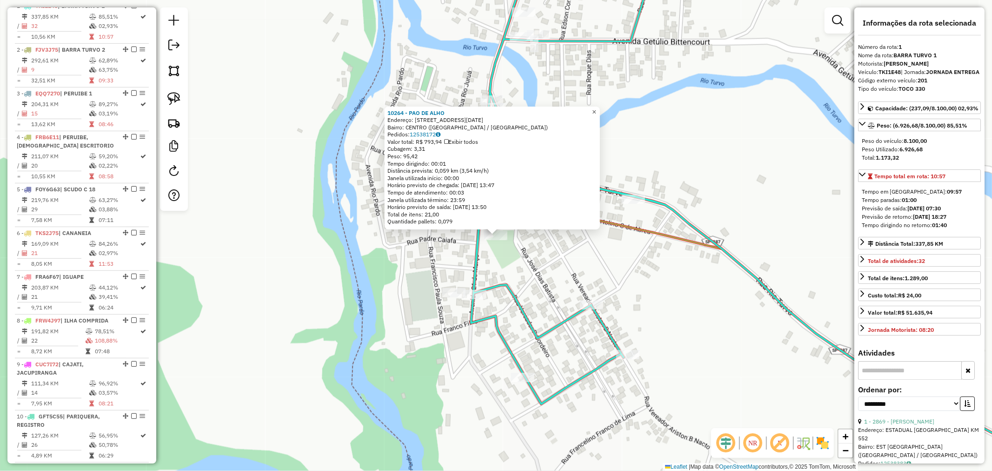
click at [596, 109] on span "×" at bounding box center [594, 112] width 4 height 8
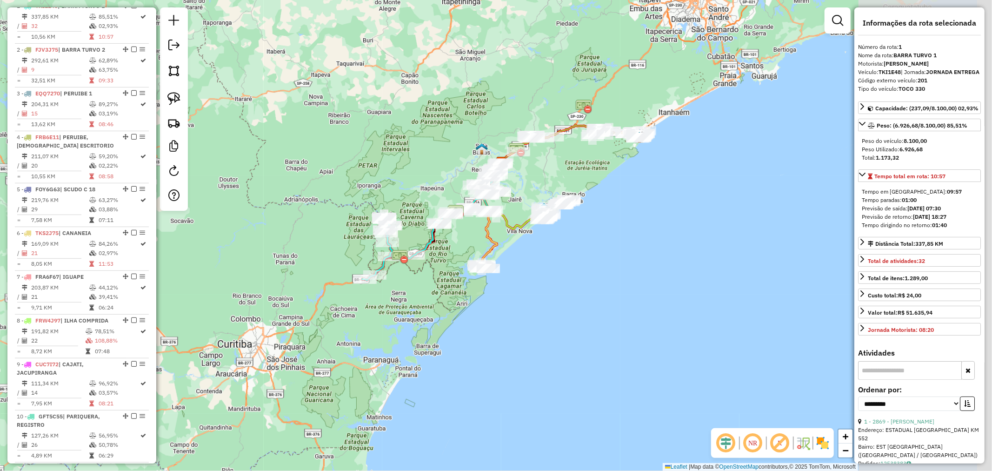
drag, startPoint x: 619, startPoint y: 250, endPoint x: 471, endPoint y: 298, distance: 155.9
click at [471, 298] on div "Janela de atendimento Grade de atendimento Capacidade Transportadoras Veículos …" at bounding box center [496, 235] width 992 height 471
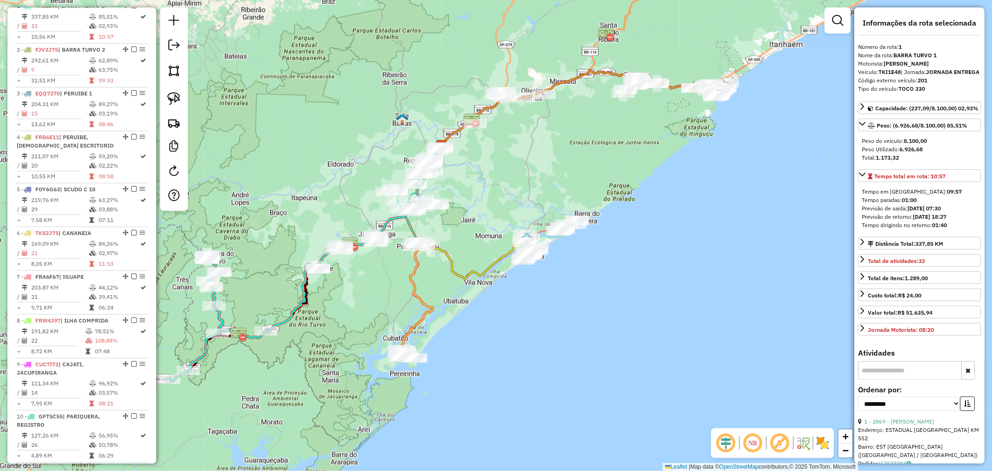
drag, startPoint x: 475, startPoint y: 260, endPoint x: 458, endPoint y: 292, distance: 36.4
click at [458, 292] on div "Janela de atendimento Grade de atendimento Capacidade Transportadoras Veículos …" at bounding box center [496, 235] width 992 height 471
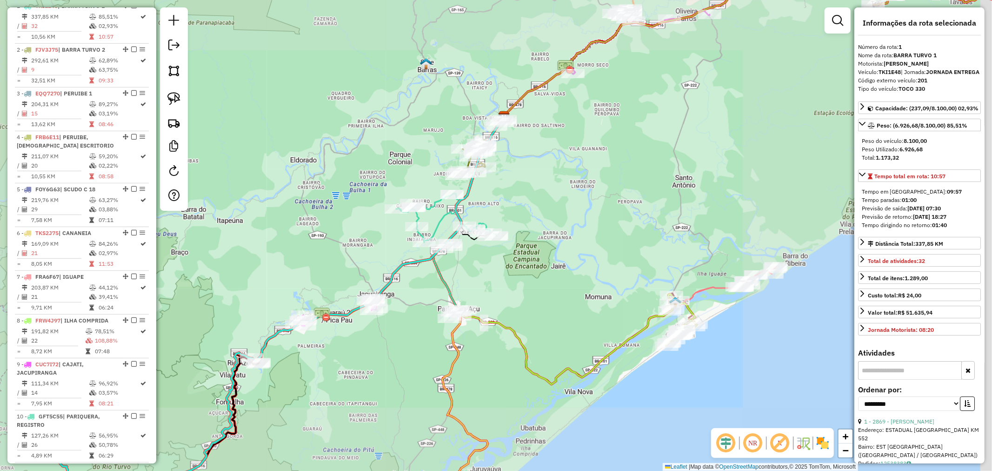
drag, startPoint x: 602, startPoint y: 215, endPoint x: 519, endPoint y: 169, distance: 95.5
click at [534, 170] on div "Janela de atendimento Grade de atendimento Capacidade Transportadoras Veículos …" at bounding box center [496, 235] width 992 height 471
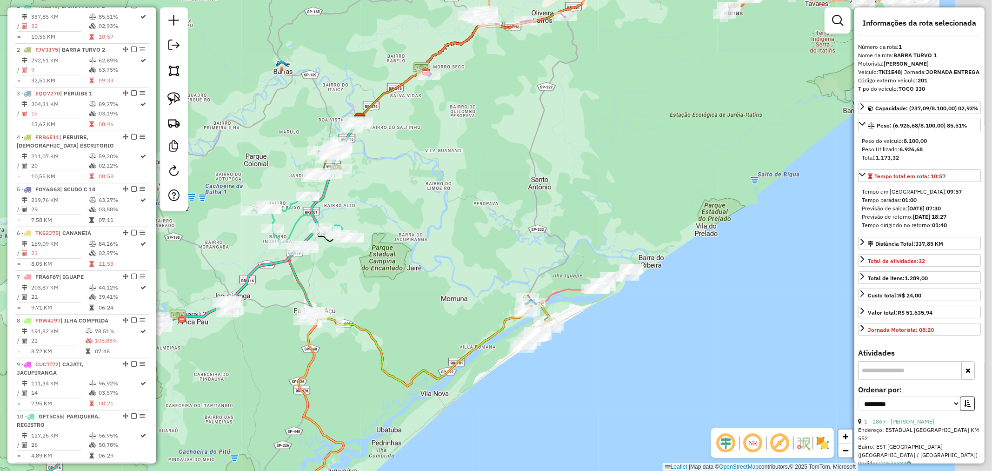
drag, startPoint x: 696, startPoint y: 273, endPoint x: 629, endPoint y: 320, distance: 81.7
click at [636, 318] on div "Janela de atendimento Grade de atendimento Capacidade Transportadoras Veículos …" at bounding box center [496, 235] width 992 height 471
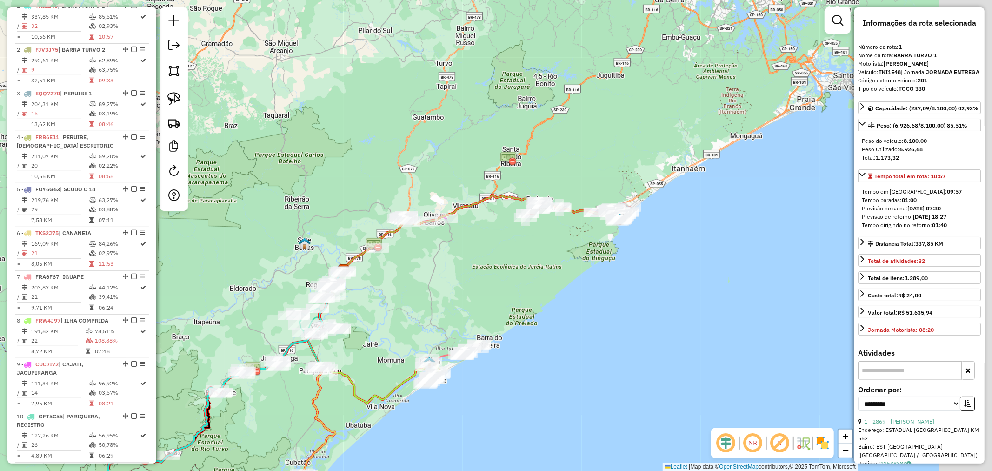
drag, startPoint x: 713, startPoint y: 277, endPoint x: 566, endPoint y: 326, distance: 155.2
click at [566, 326] on div "Janela de atendimento Grade de atendimento Capacidade Transportadoras Veículos …" at bounding box center [496, 235] width 992 height 471
